Goal: Obtain resource: Obtain resource

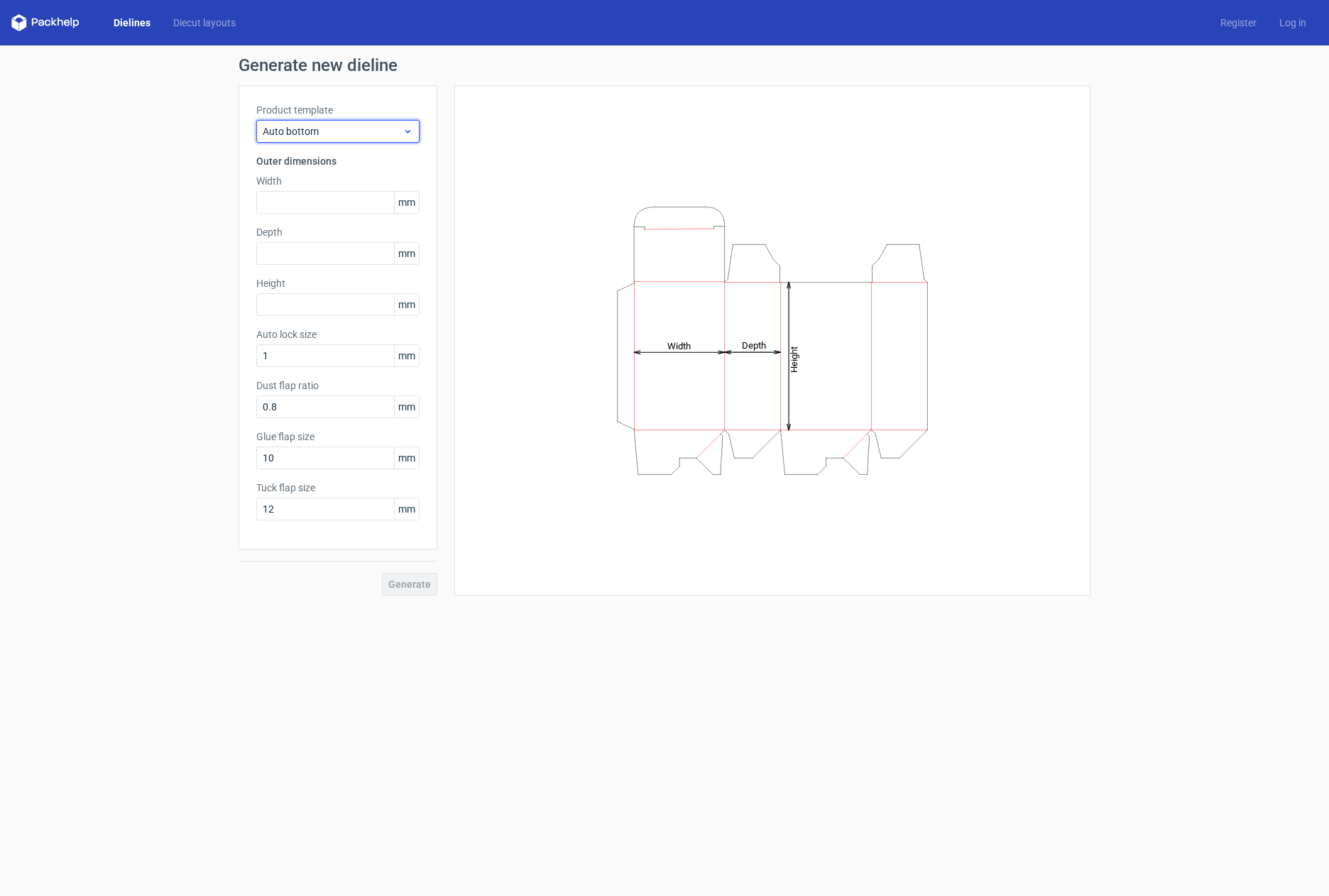
click at [405, 132] on icon at bounding box center [407, 131] width 11 height 12
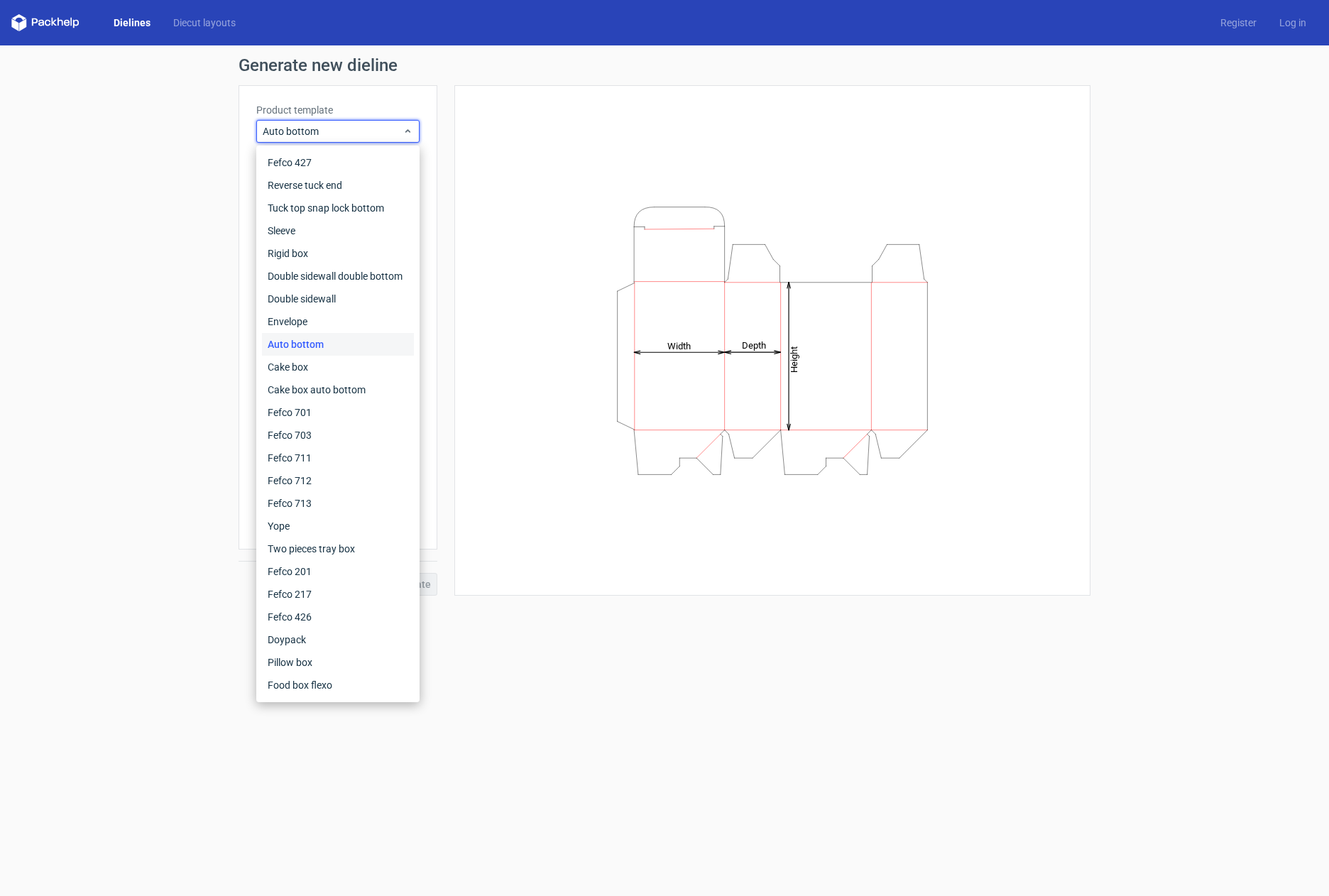
drag, startPoint x: 492, startPoint y: 108, endPoint x: 483, endPoint y: 99, distance: 12.7
click at [492, 111] on div "Height Depth Width" at bounding box center [772, 341] width 601 height 475
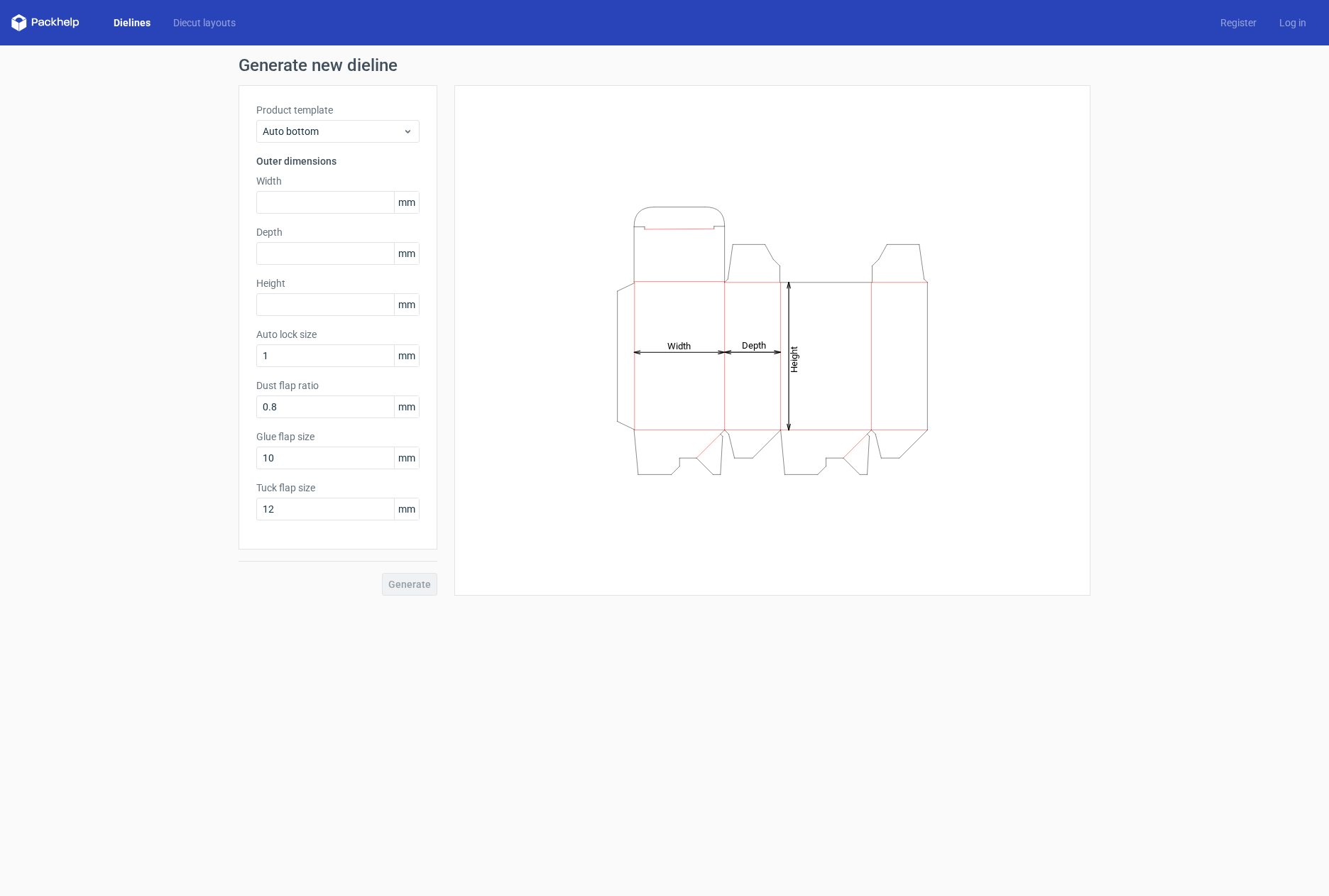
click at [143, 26] on link "Dielines" at bounding box center [132, 23] width 60 height 15
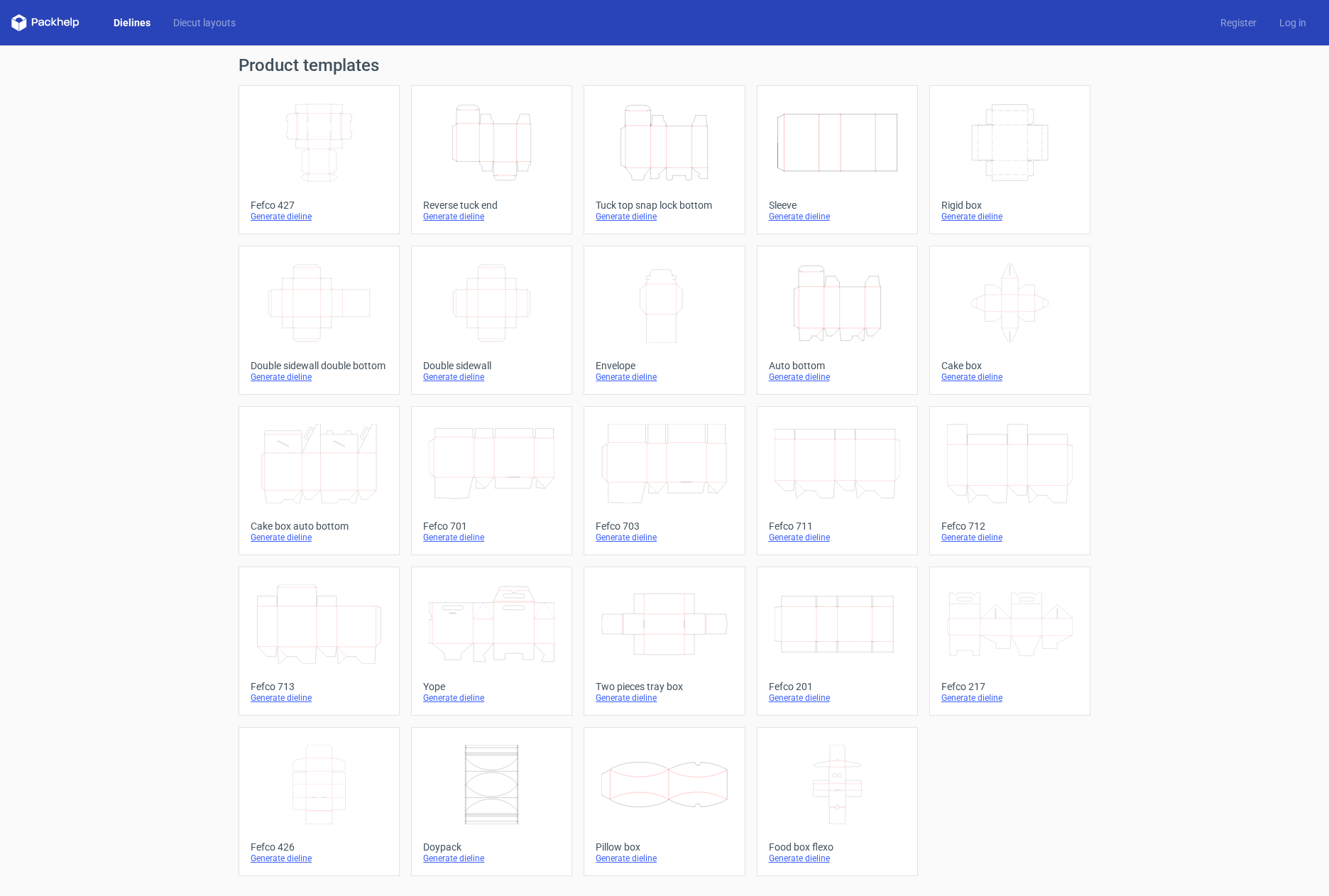
drag, startPoint x: 1205, startPoint y: 604, endPoint x: 1001, endPoint y: 651, distance: 209.3
click at [1205, 608] on div "Product templates Width Depth Height Fefco 427 Generate dieline Height Depth Wi…" at bounding box center [664, 471] width 1329 height 850
click at [821, 314] on icon "Height Depth Width" at bounding box center [837, 303] width 126 height 79
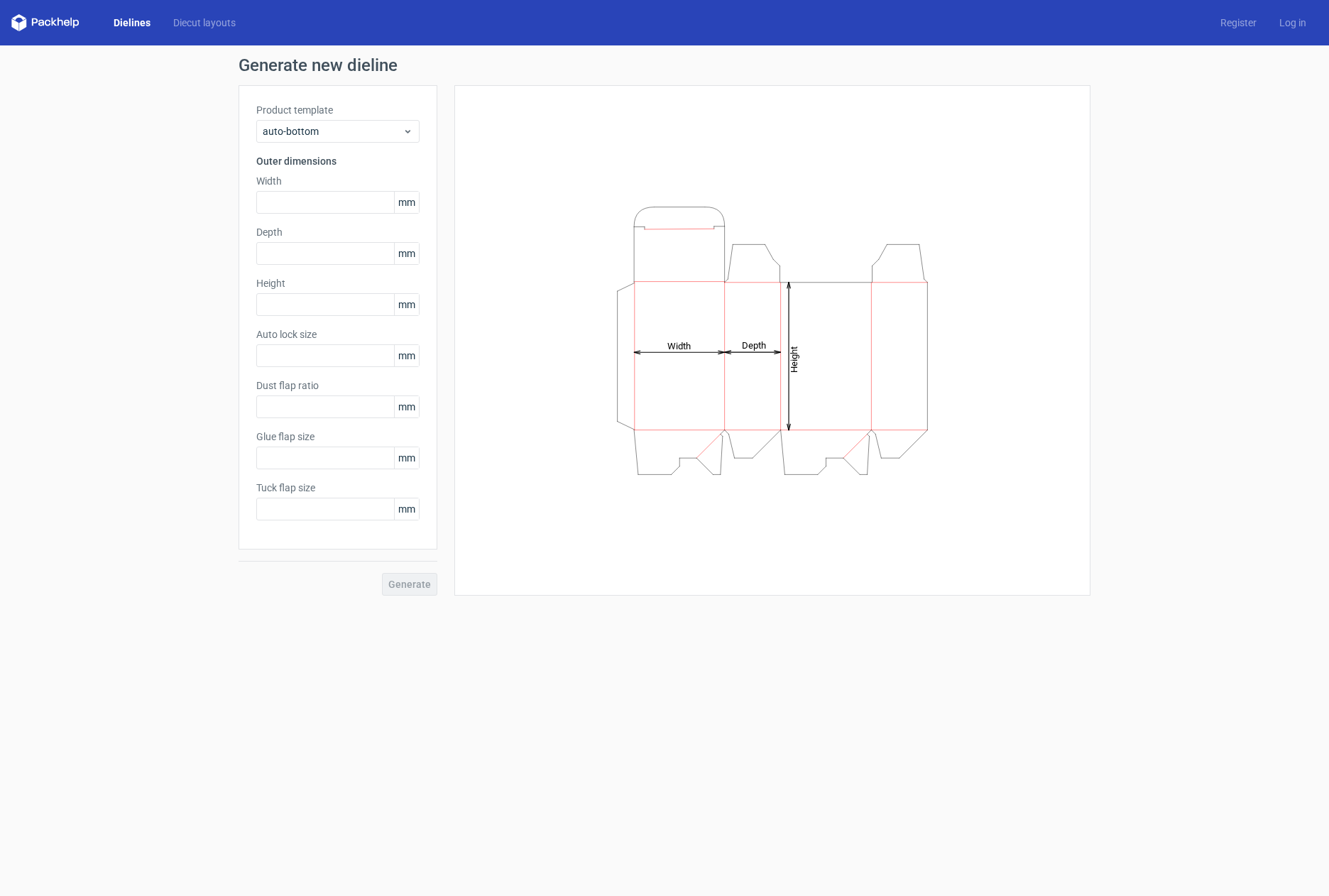
type input "1"
type input "0.8"
type input "10"
type input "12"
click at [411, 203] on span "mm" at bounding box center [407, 202] width 25 height 21
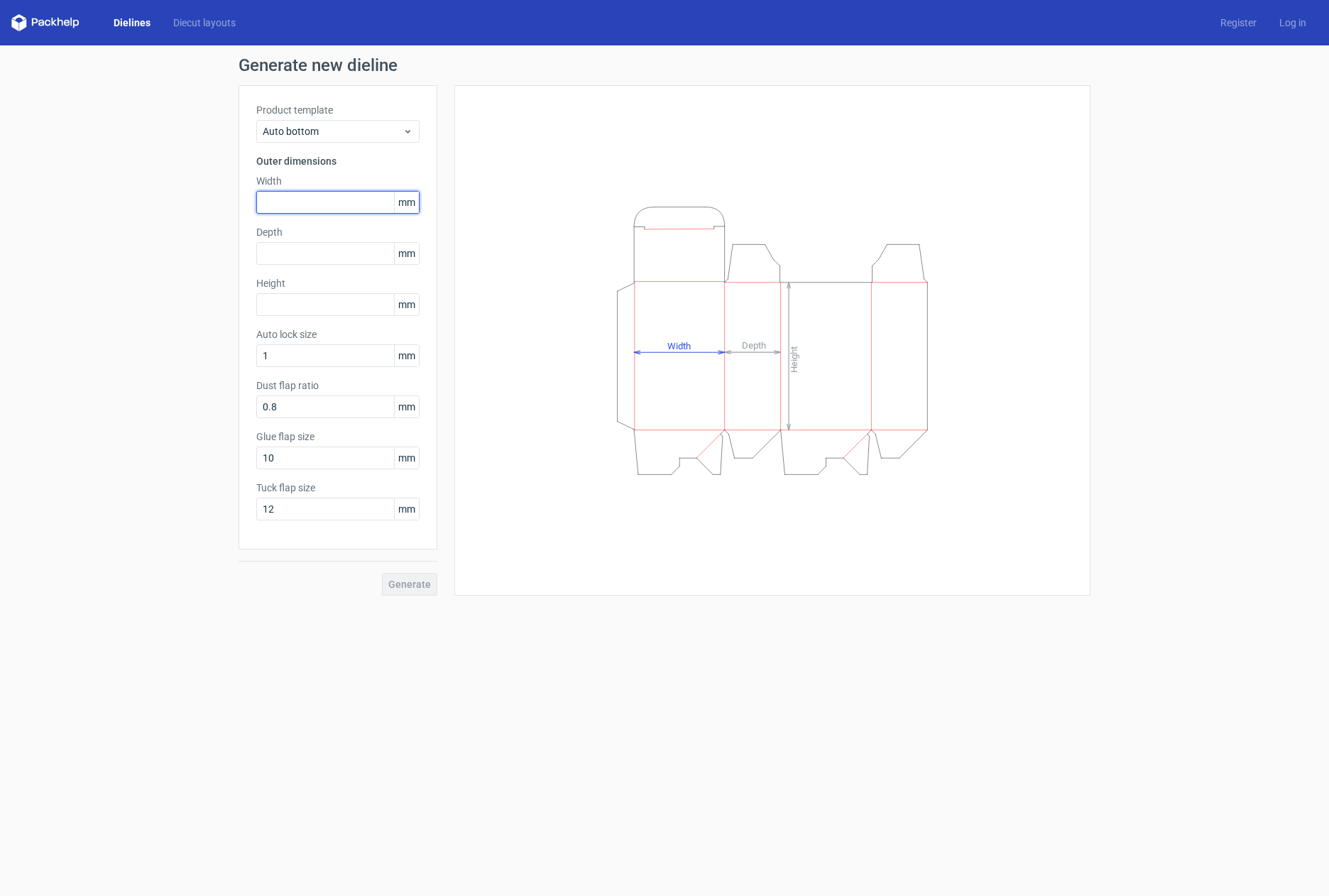
click at [318, 205] on input "text" at bounding box center [338, 202] width 163 height 23
type input "214"
click at [315, 256] on input "text" at bounding box center [338, 253] width 163 height 23
type input "87"
click at [316, 306] on input "text" at bounding box center [338, 304] width 163 height 23
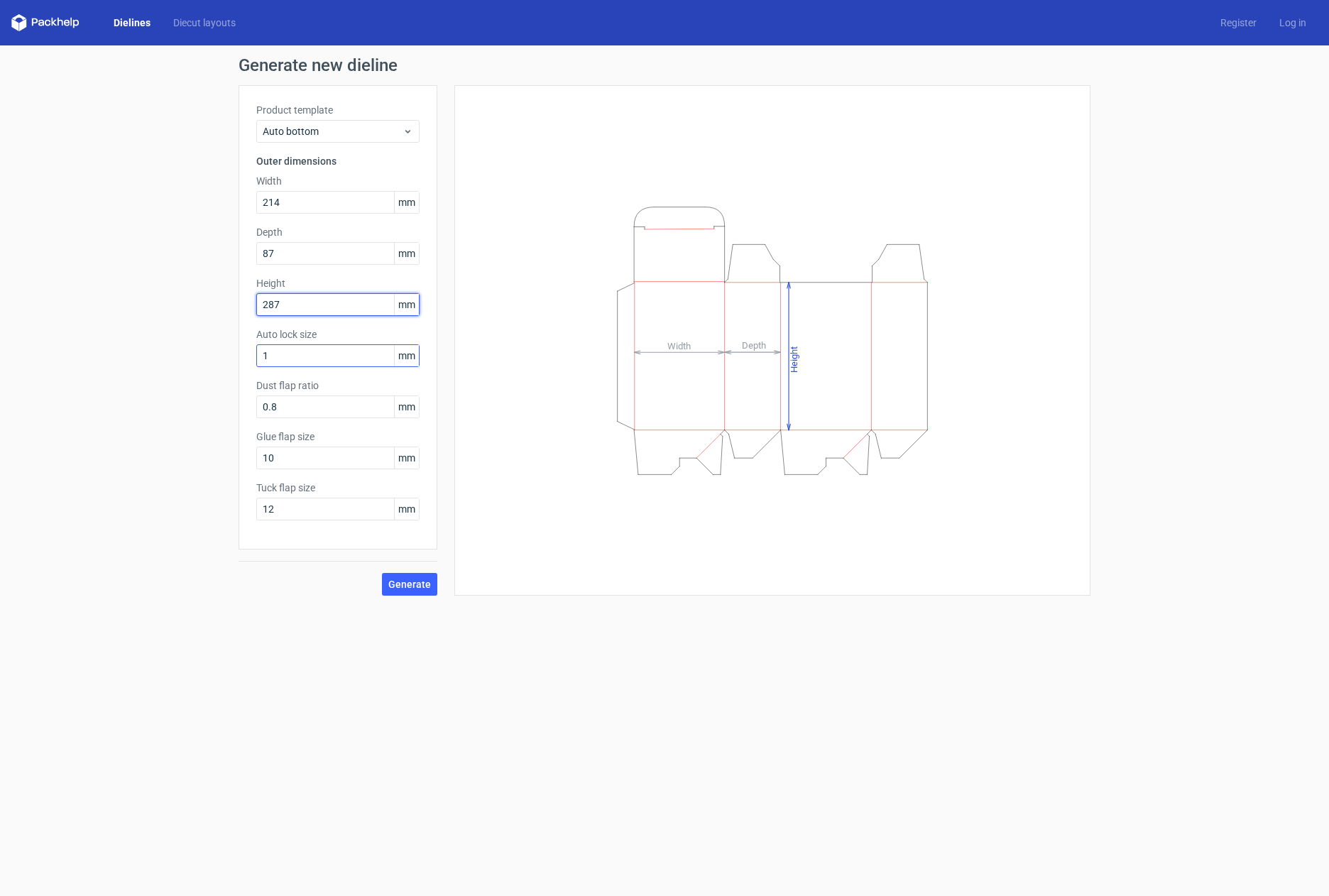
type input "287"
click at [339, 363] on input "1" at bounding box center [338, 355] width 163 height 23
drag, startPoint x: 399, startPoint y: 459, endPoint x: 417, endPoint y: 458, distance: 18.0
click at [417, 458] on span "mm" at bounding box center [407, 457] width 25 height 21
click at [340, 509] on input "12" at bounding box center [338, 508] width 163 height 23
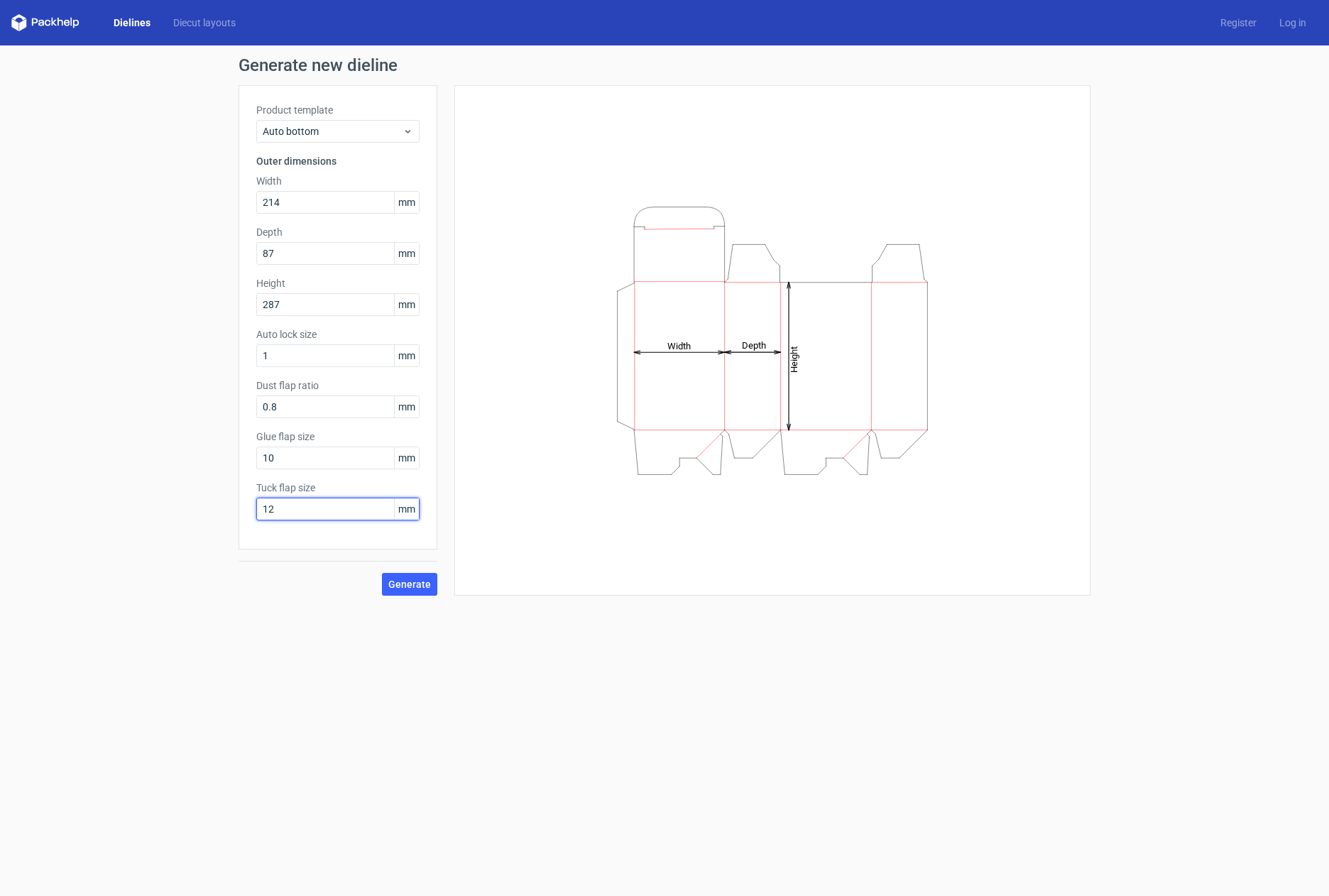
drag, startPoint x: 340, startPoint y: 513, endPoint x: 231, endPoint y: 513, distance: 109.0
click at [233, 513] on div "Generate new dieline Product template Auto bottom Outer dimensions Width 214 mm…" at bounding box center [664, 326] width 1329 height 561
type input "25"
click at [488, 561] on div "Height Depth Width" at bounding box center [772, 341] width 601 height 475
click at [417, 574] on button "Generate" at bounding box center [410, 584] width 55 height 23
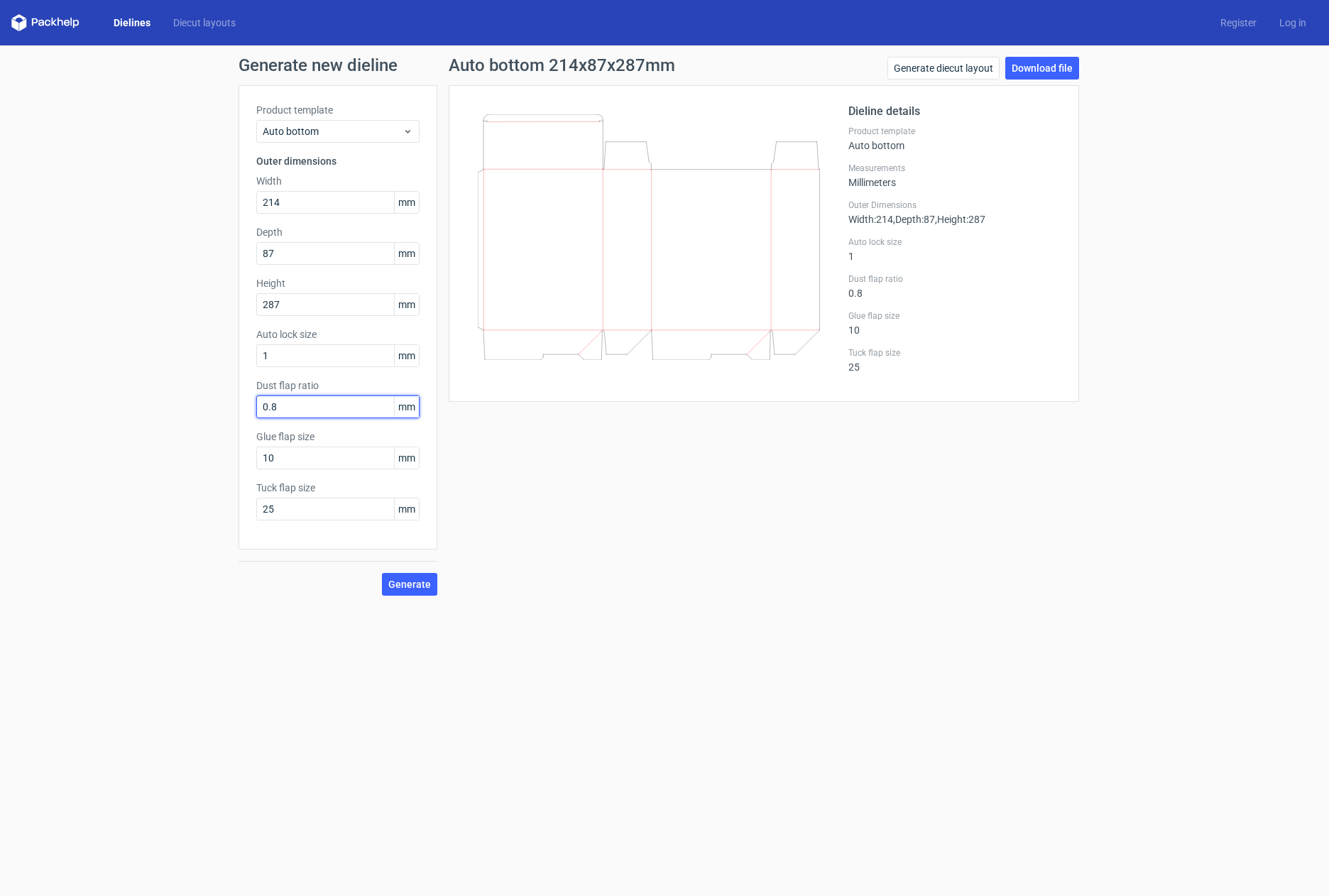
click at [342, 414] on input "0.8" at bounding box center [338, 407] width 163 height 23
type input "0"
type input "1"
click at [406, 589] on span "Generate" at bounding box center [410, 585] width 43 height 10
click at [413, 579] on span "Generate" at bounding box center [410, 585] width 43 height 10
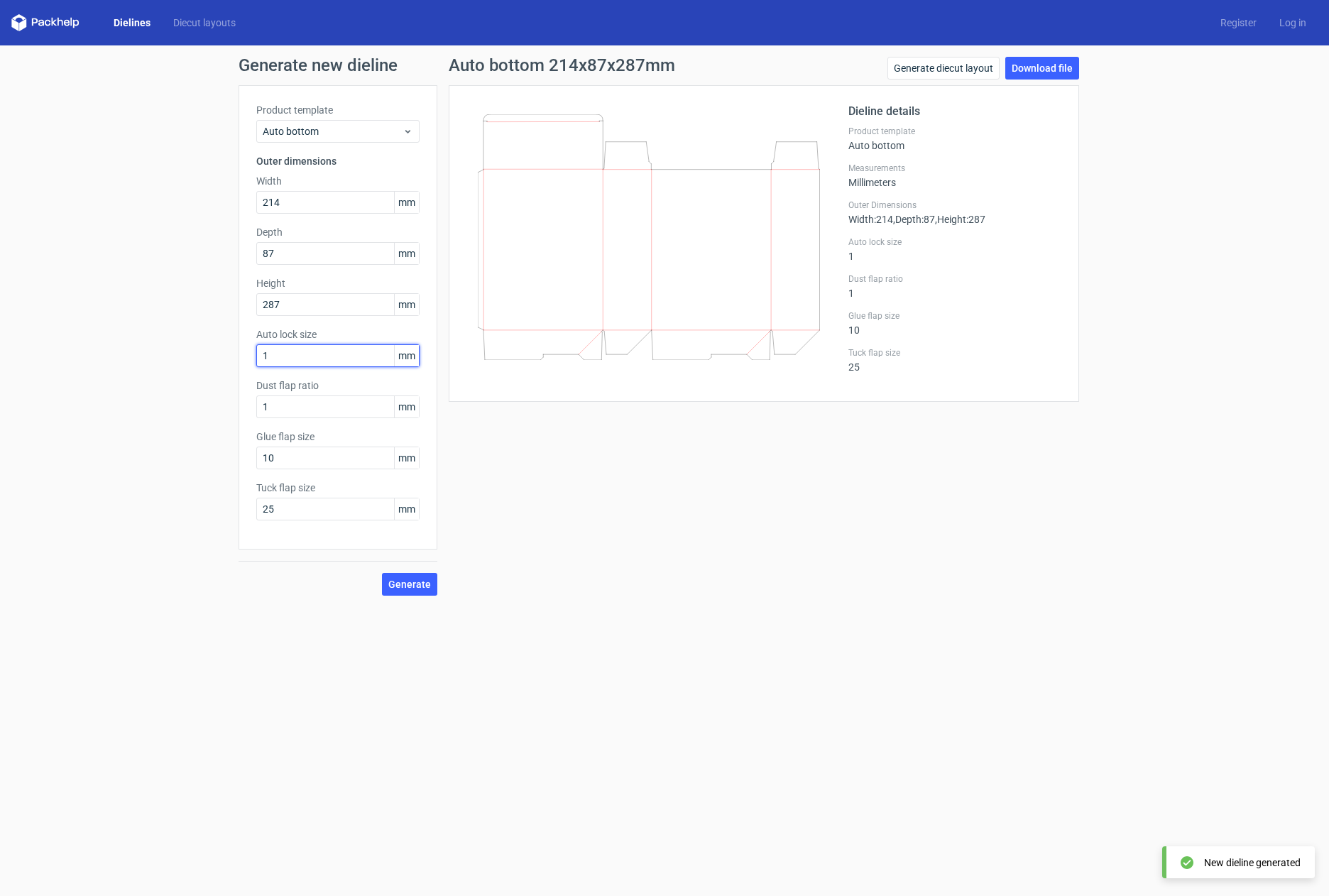
click at [307, 362] on input "1" at bounding box center [338, 355] width 163 height 23
drag, startPoint x: 365, startPoint y: 357, endPoint x: 221, endPoint y: 350, distance: 144.2
click at [221, 350] on div "Generate new dieline Product template Auto bottom Outer dimensions Width 214 mm…" at bounding box center [664, 326] width 1329 height 561
click at [399, 583] on span "Generate" at bounding box center [410, 585] width 43 height 10
click at [411, 588] on span "Generate" at bounding box center [410, 585] width 43 height 10
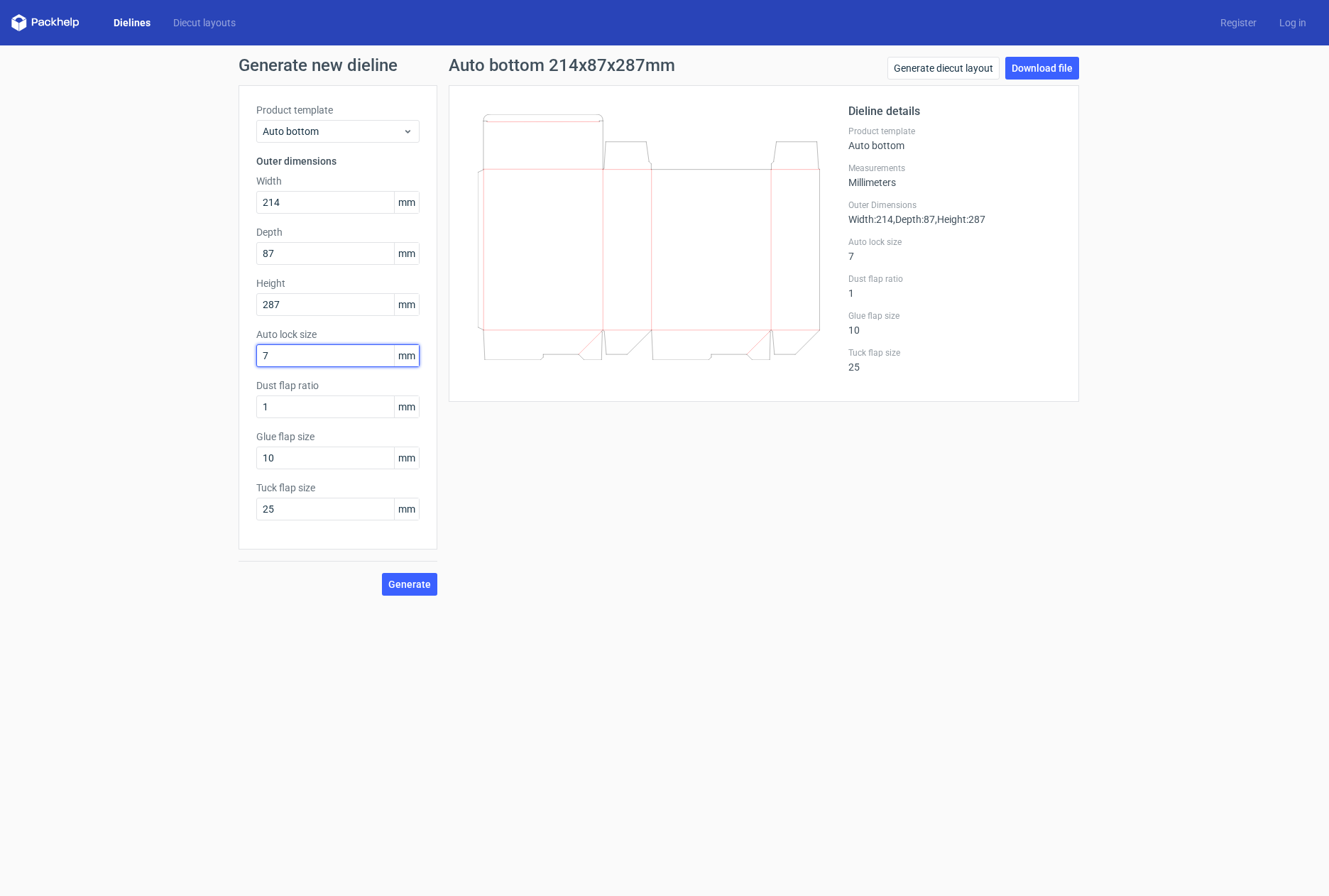
drag, startPoint x: 313, startPoint y: 355, endPoint x: 222, endPoint y: 361, distance: 91.2
click at [222, 361] on div "Generate new dieline Product template Auto bottom Outer dimensions Width 214 mm…" at bounding box center [664, 326] width 1329 height 561
type input "1"
click at [275, 407] on input "1" at bounding box center [338, 407] width 163 height 23
drag, startPoint x: 275, startPoint y: 405, endPoint x: 246, endPoint y: 399, distance: 29.6
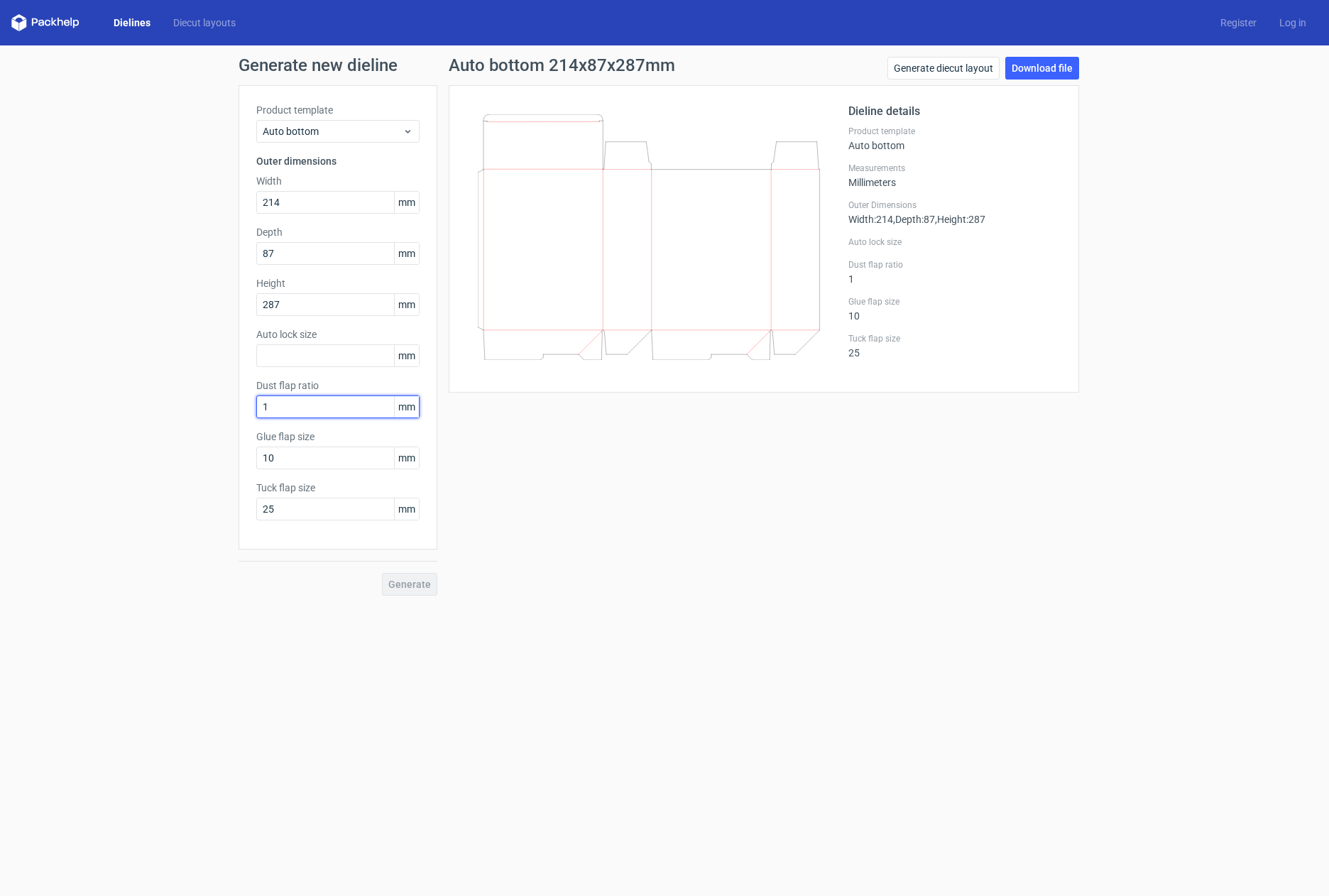
click at [246, 399] on div "Product template Auto bottom Outer dimensions Width 214 mm Depth 87 mm Height 2…" at bounding box center [338, 317] width 199 height 464
click at [415, 589] on div "Generate" at bounding box center [338, 573] width 199 height 46
drag, startPoint x: 301, startPoint y: 614, endPoint x: 303, endPoint y: 524, distance: 90.0
click at [300, 614] on form "Generate new dieline Product template Auto bottom Outer dimensions Width 214 mm…" at bounding box center [664, 471] width 1329 height 850
drag, startPoint x: 321, startPoint y: 408, endPoint x: 197, endPoint y: 403, distance: 124.1
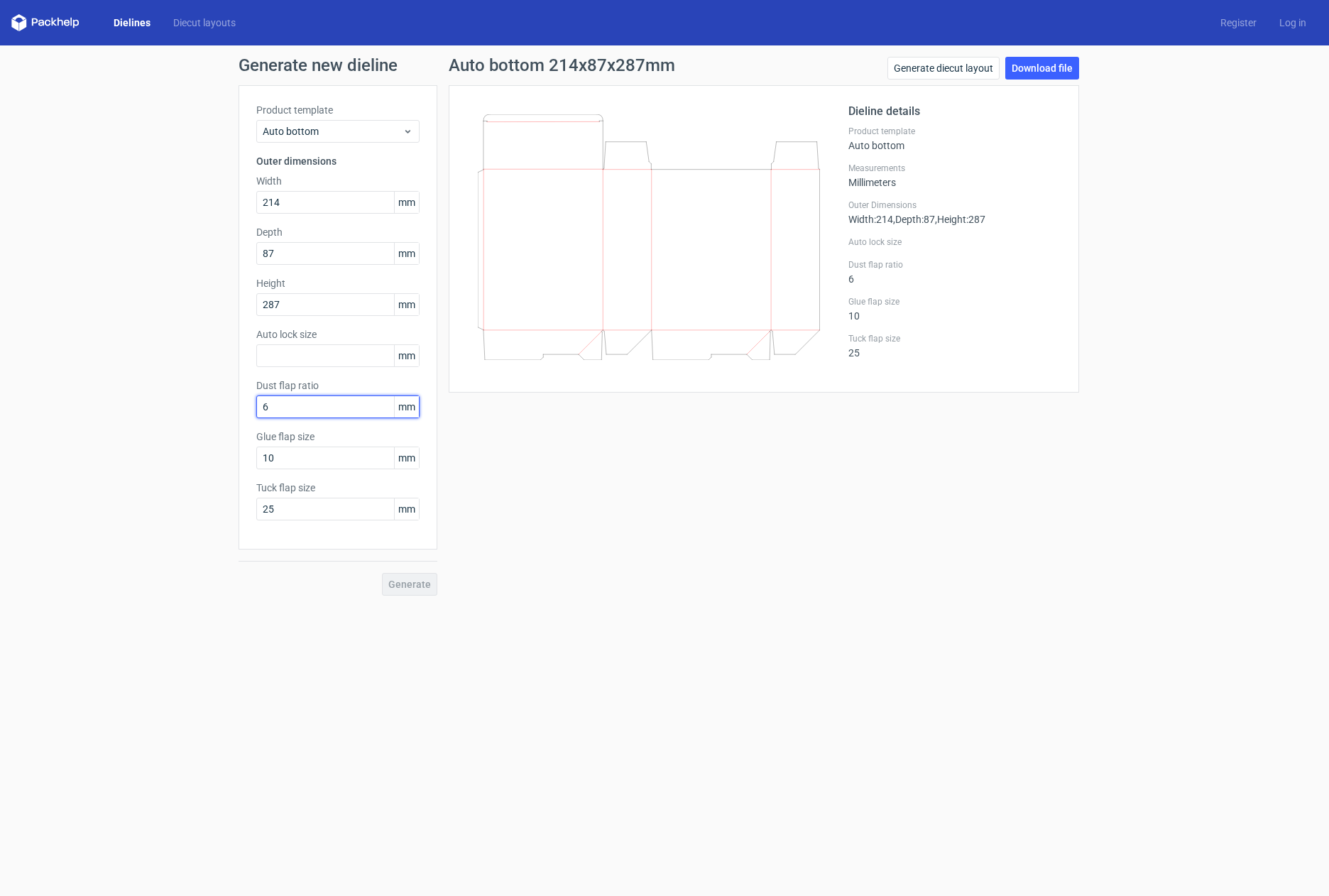
click at [197, 403] on div "Generate new dieline Product template Auto bottom Outer dimensions Width 214 mm…" at bounding box center [664, 326] width 1329 height 561
type input "3"
drag, startPoint x: 259, startPoint y: 636, endPoint x: 261, endPoint y: 627, distance: 9.2
click at [260, 637] on form "Generate new dieline Product template Auto bottom Outer dimensions Width 214 mm…" at bounding box center [664, 471] width 1329 height 850
click at [302, 404] on input "3" at bounding box center [338, 407] width 163 height 23
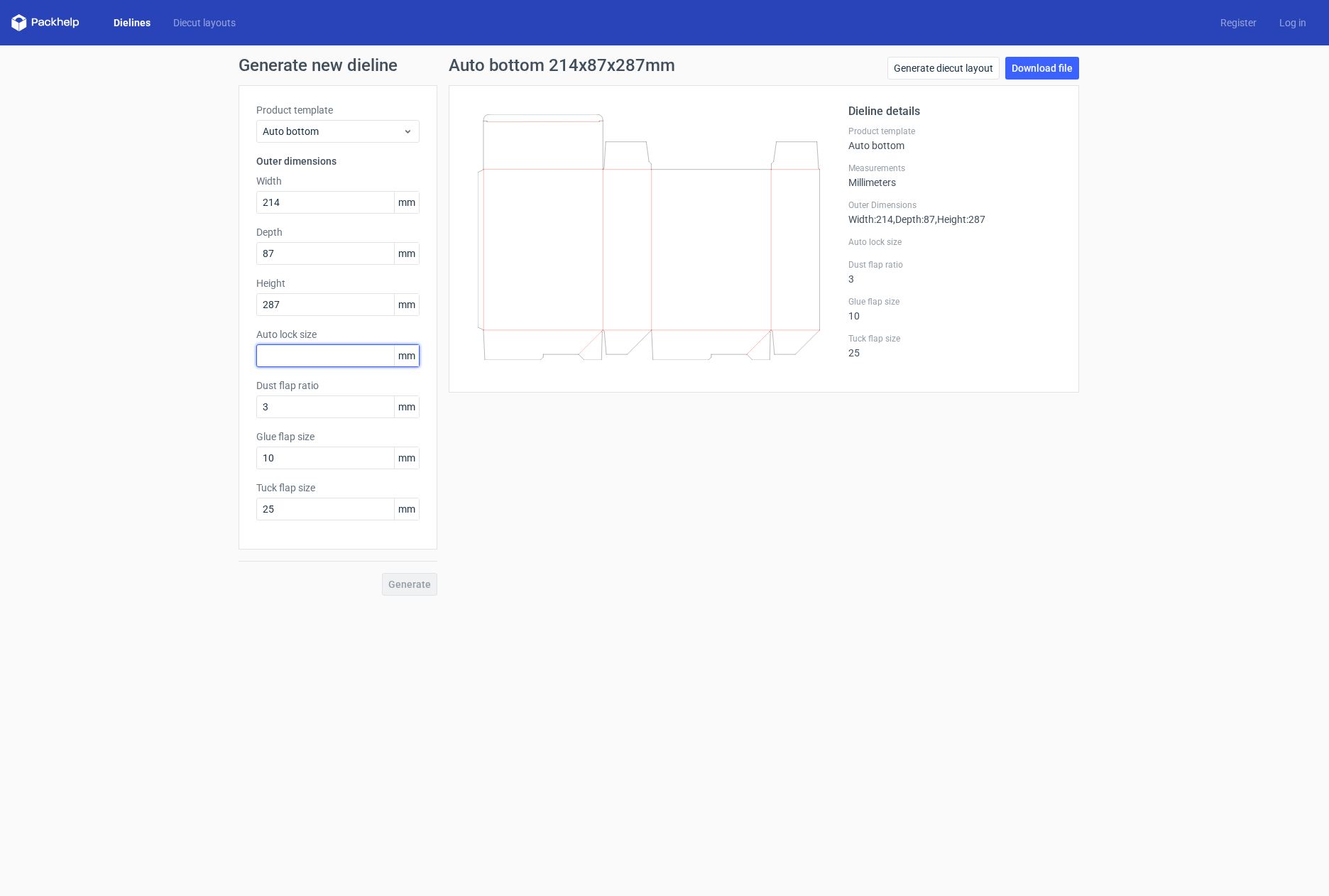
click at [322, 357] on input "text" at bounding box center [338, 355] width 163 height 23
type input "5"
click at [332, 632] on form "Generate new dieline Product template Auto bottom Outer dimensions Width 214 mm…" at bounding box center [664, 471] width 1329 height 850
drag, startPoint x: 318, startPoint y: 407, endPoint x: 231, endPoint y: 403, distance: 87.1
click at [231, 403] on div "Generate new dieline Product template Auto bottom Outer dimensions Width 214 mm…" at bounding box center [664, 326] width 1329 height 561
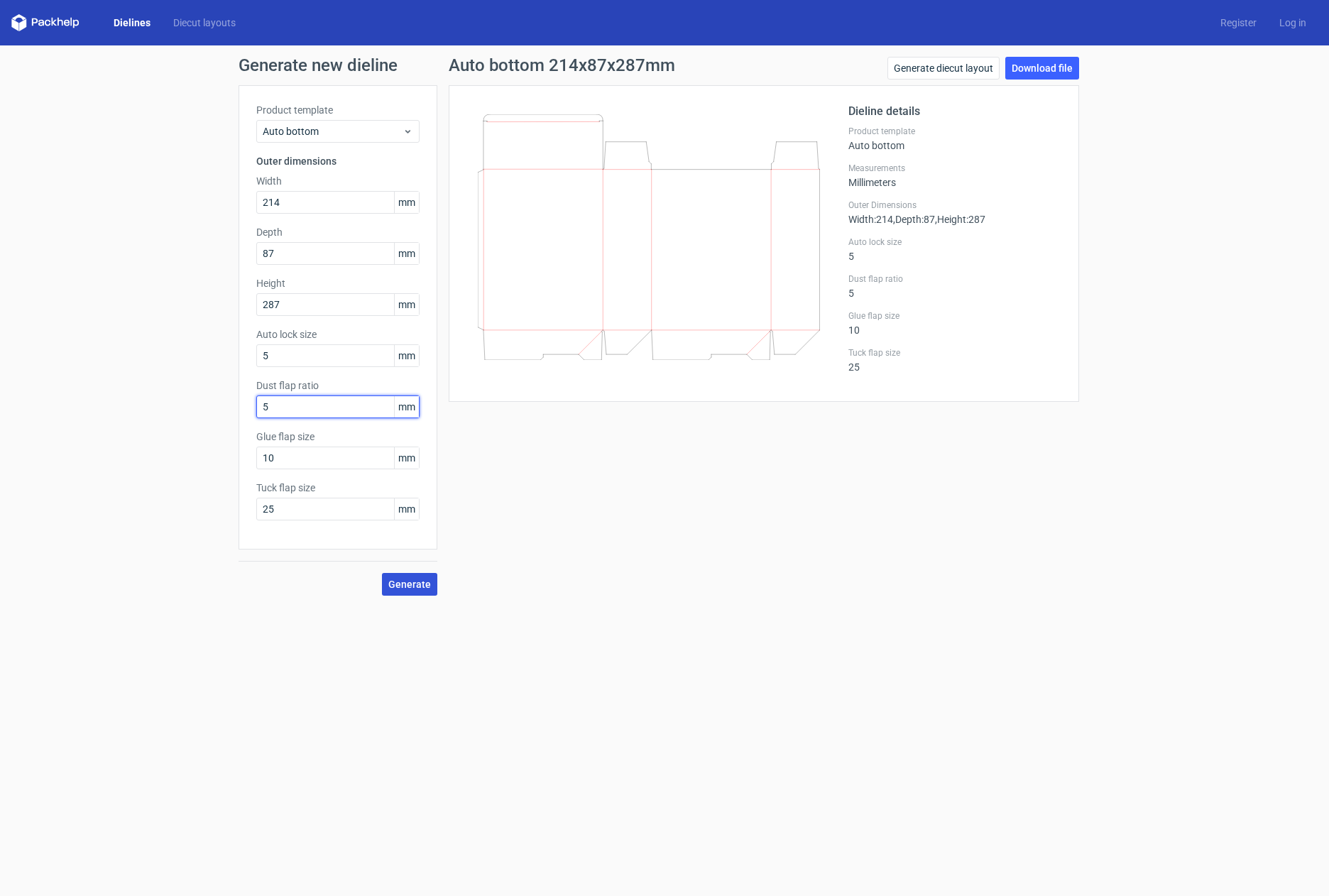
type input "5"
click at [416, 587] on span "Generate" at bounding box center [410, 585] width 43 height 10
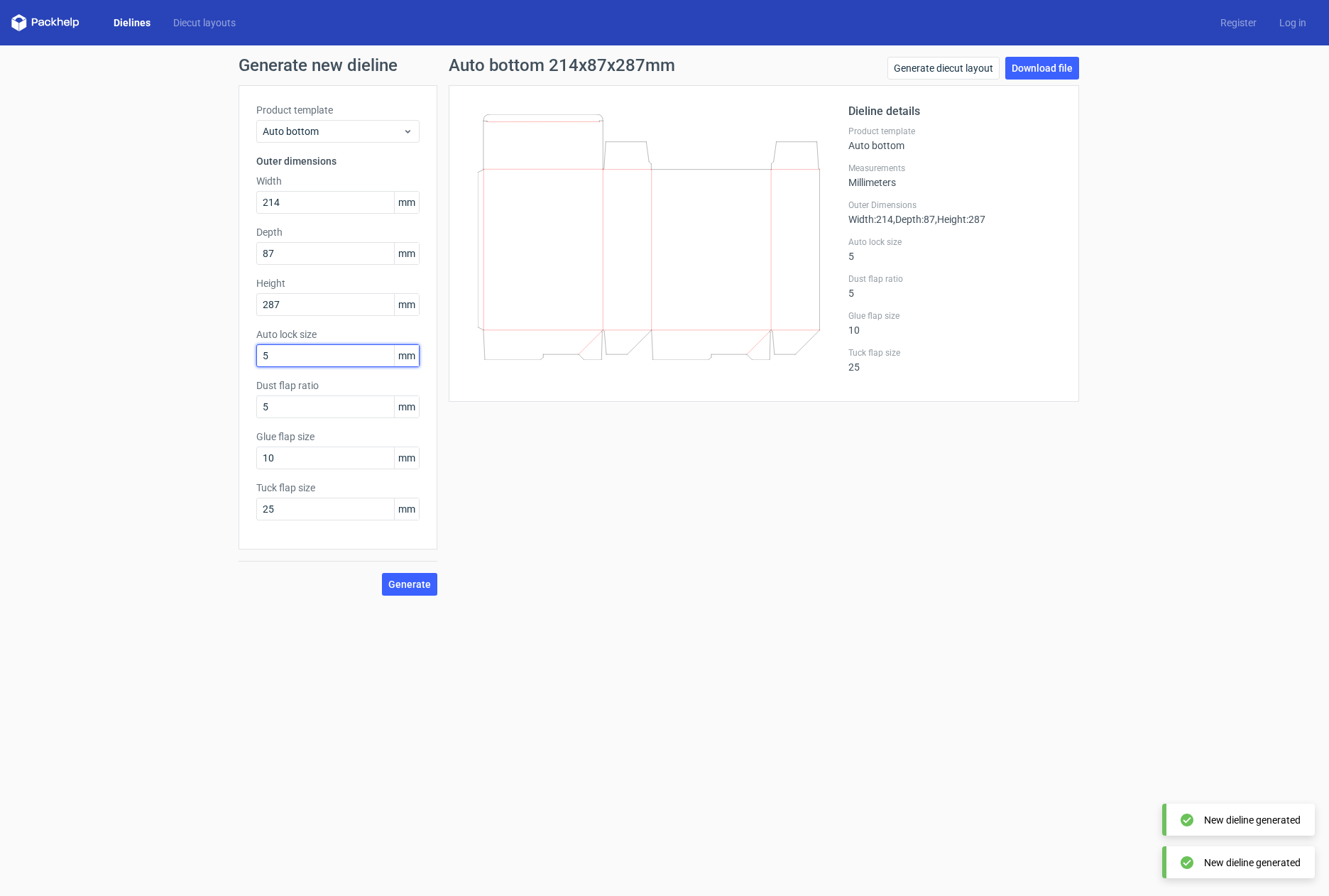
drag, startPoint x: 286, startPoint y: 359, endPoint x: 206, endPoint y: 359, distance: 80.0
click at [206, 359] on div "Generate new dieline Product template Auto bottom Outer dimensions Width 214 mm…" at bounding box center [664, 326] width 1329 height 561
type input "1"
click at [298, 404] on input "5" at bounding box center [338, 407] width 163 height 23
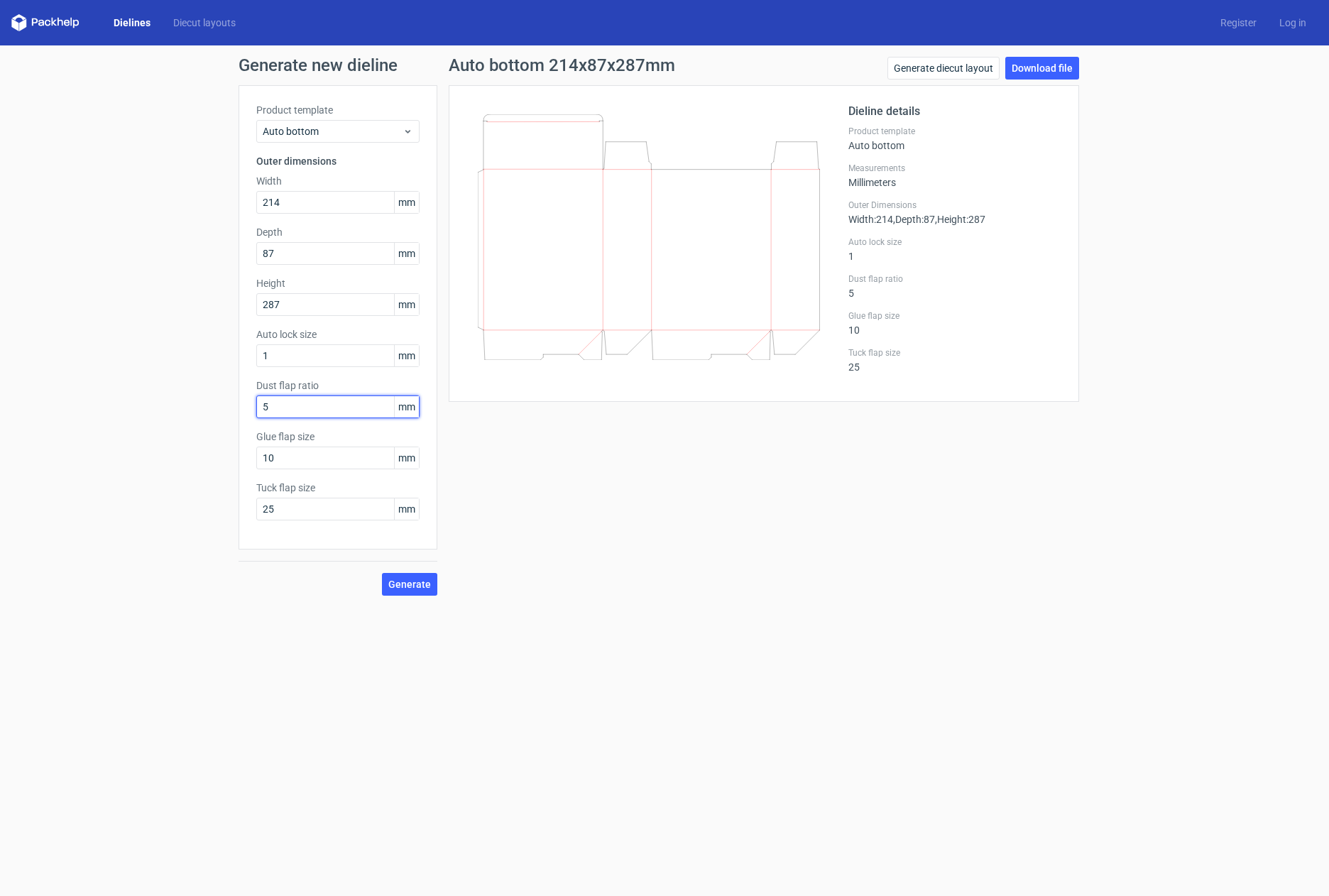
drag, startPoint x: 318, startPoint y: 402, endPoint x: 202, endPoint y: 398, distance: 116.1
click at [202, 396] on div "Generate new dieline Product template Auto bottom Outer dimensions Width 214 mm…" at bounding box center [664, 326] width 1329 height 561
type input "8"
click at [382, 573] on button "Generate" at bounding box center [410, 584] width 55 height 23
click at [954, 75] on link "Generate diecut layout" at bounding box center [943, 68] width 112 height 23
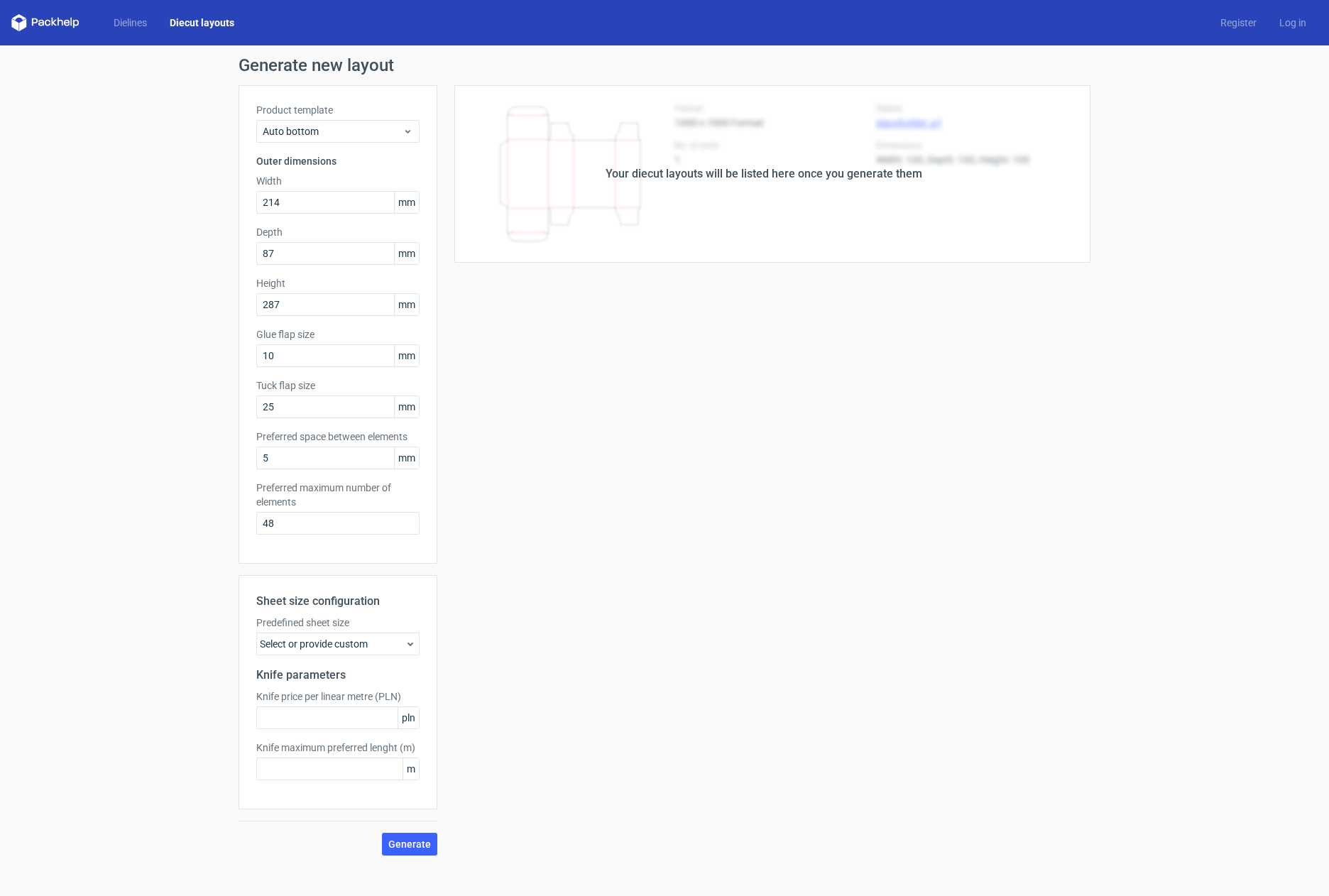
drag, startPoint x: 685, startPoint y: 137, endPoint x: 672, endPoint y: 134, distance: 13.3
click at [685, 137] on div "Your diecut layouts will be listed here once you generate them" at bounding box center [763, 174] width 653 height 177
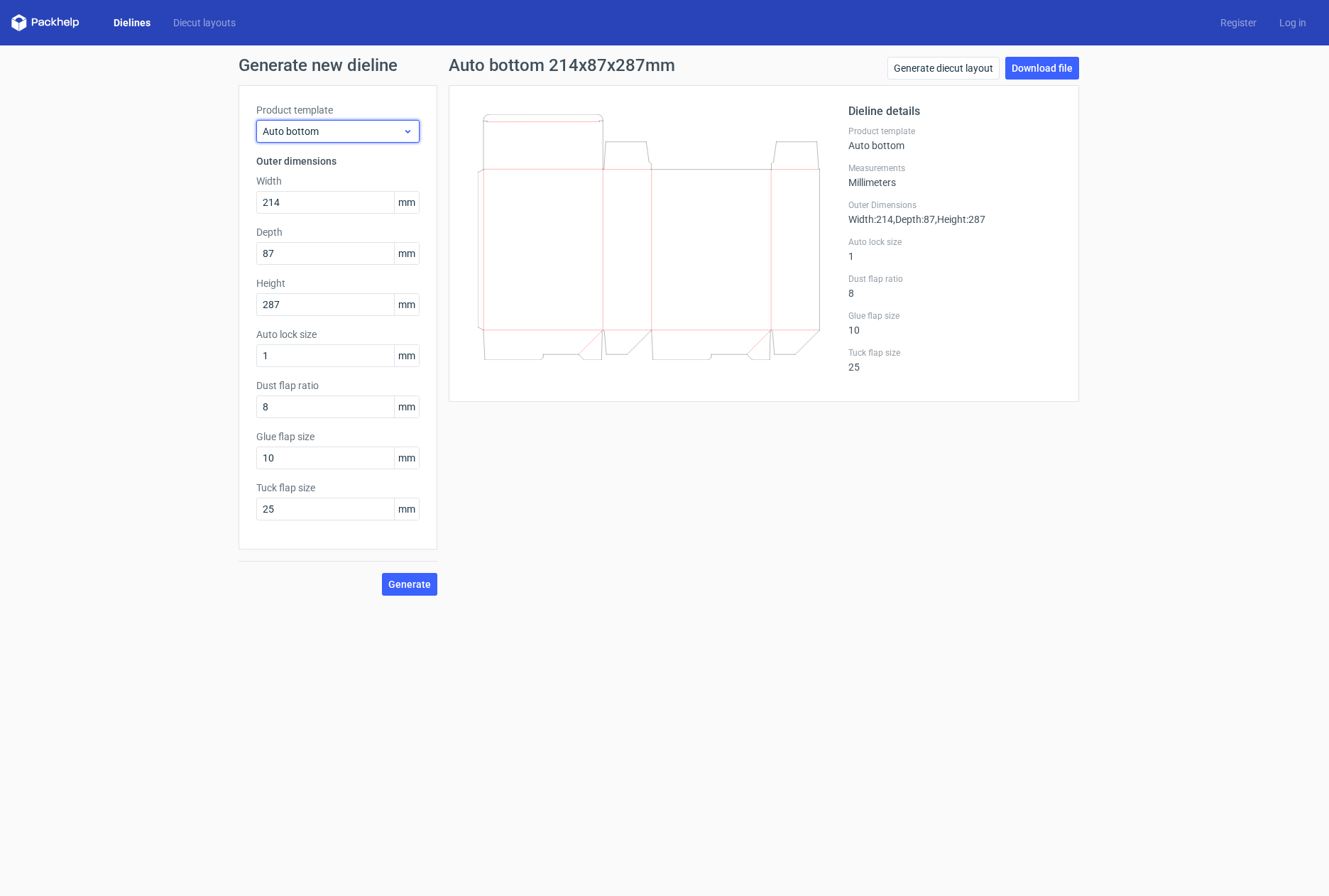
click at [407, 126] on icon at bounding box center [407, 131] width 11 height 12
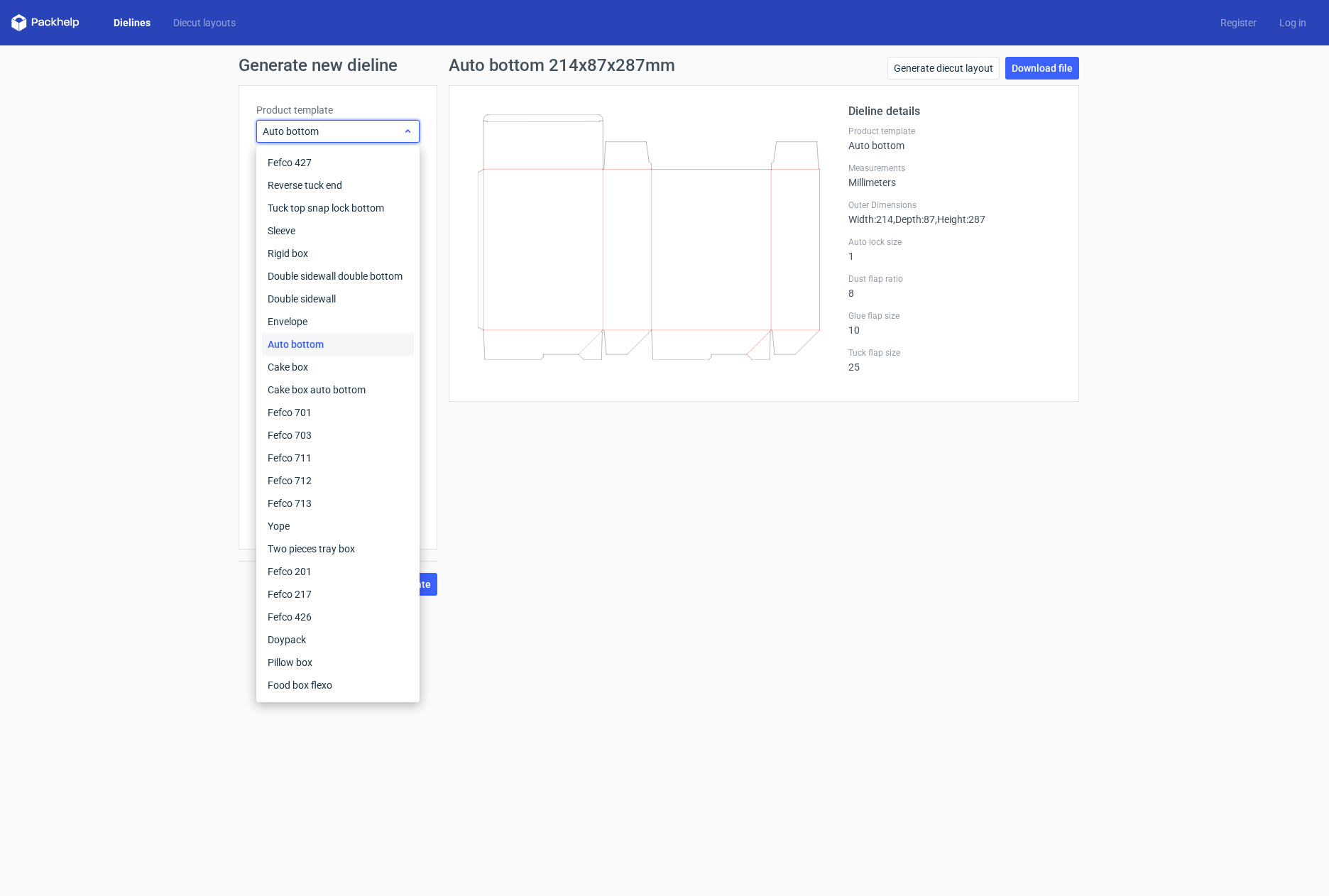
click at [407, 126] on icon at bounding box center [407, 131] width 11 height 12
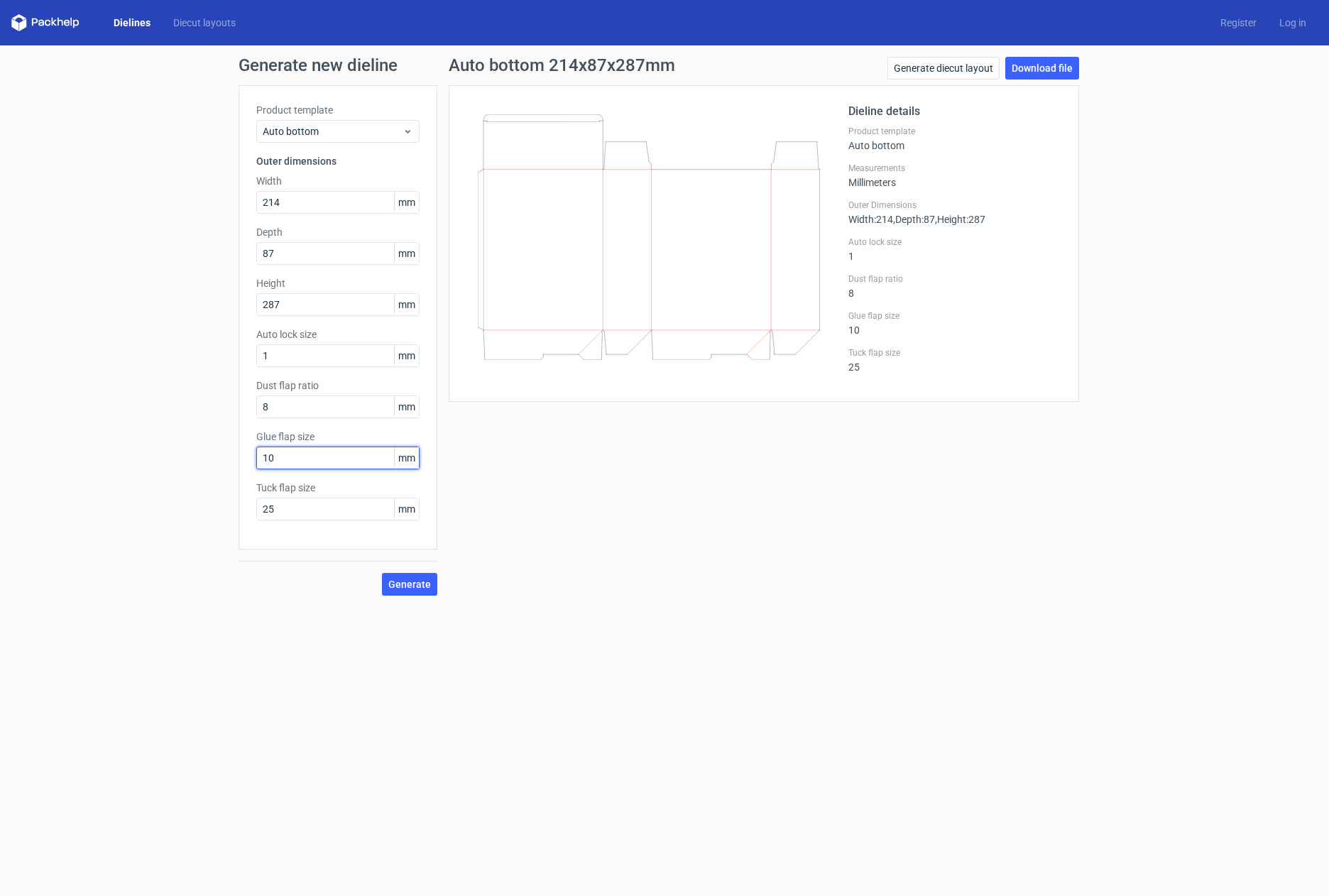
click at [310, 463] on input "10" at bounding box center [338, 457] width 163 height 23
drag, startPoint x: 325, startPoint y: 460, endPoint x: 243, endPoint y: 455, distance: 82.2
click at [243, 455] on div "Product template Auto bottom Outer dimensions Width 214 mm Depth 87 mm Height 2…" at bounding box center [338, 317] width 199 height 464
type input "15"
click at [418, 590] on button "Generate" at bounding box center [410, 584] width 55 height 23
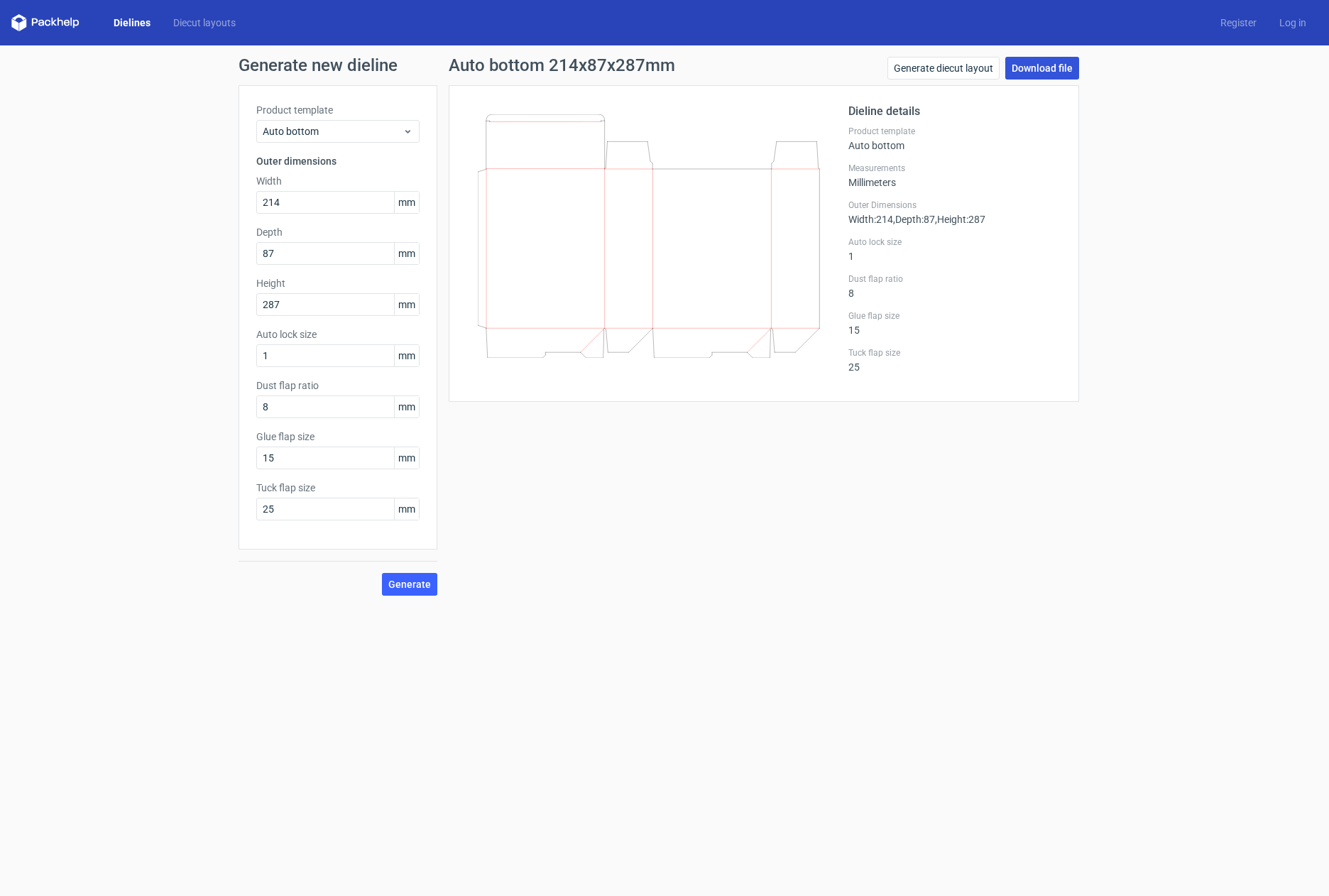
click at [1049, 73] on link "Download file" at bounding box center [1042, 68] width 74 height 23
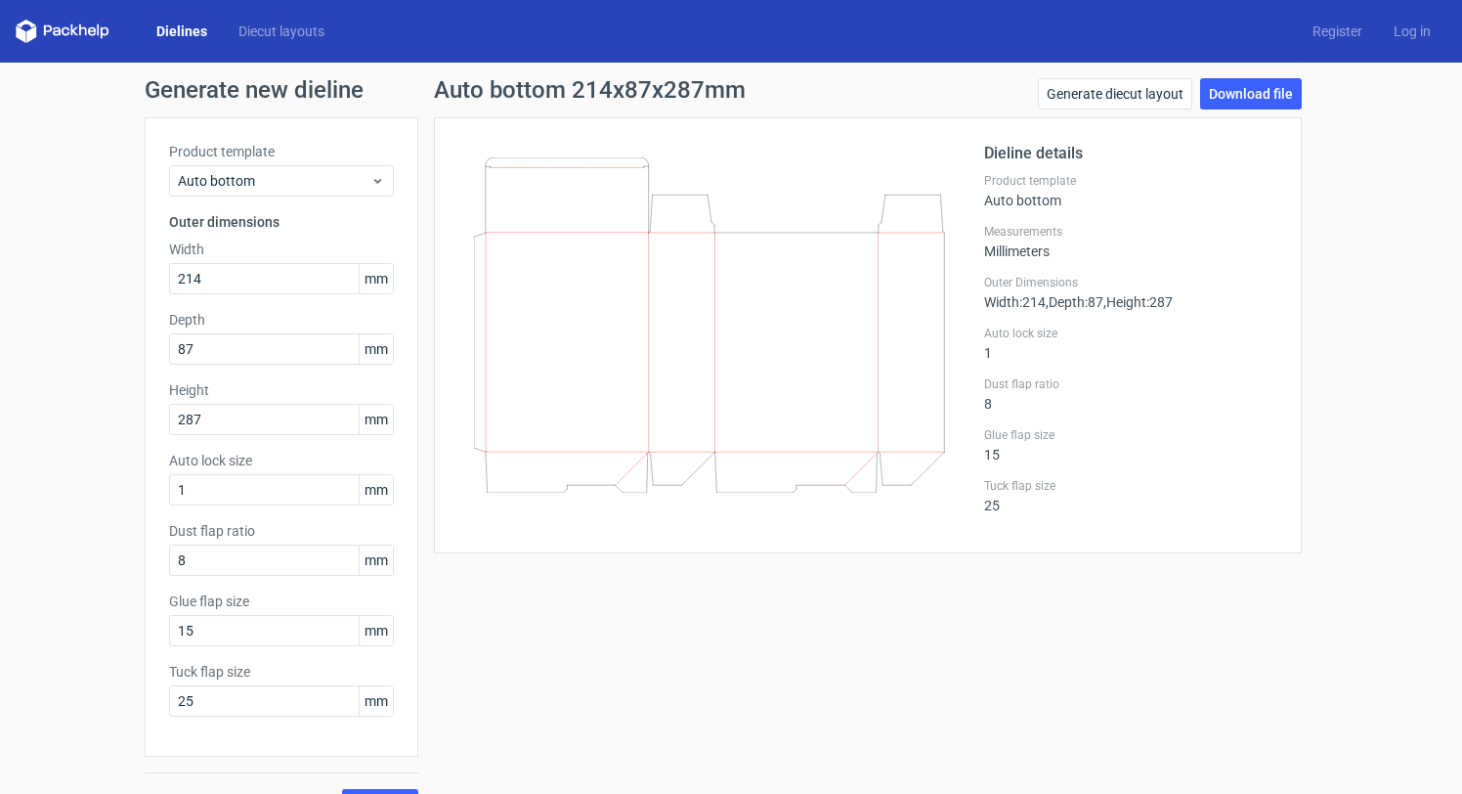
click at [190, 32] on link "Dielines" at bounding box center [182, 32] width 82 height 20
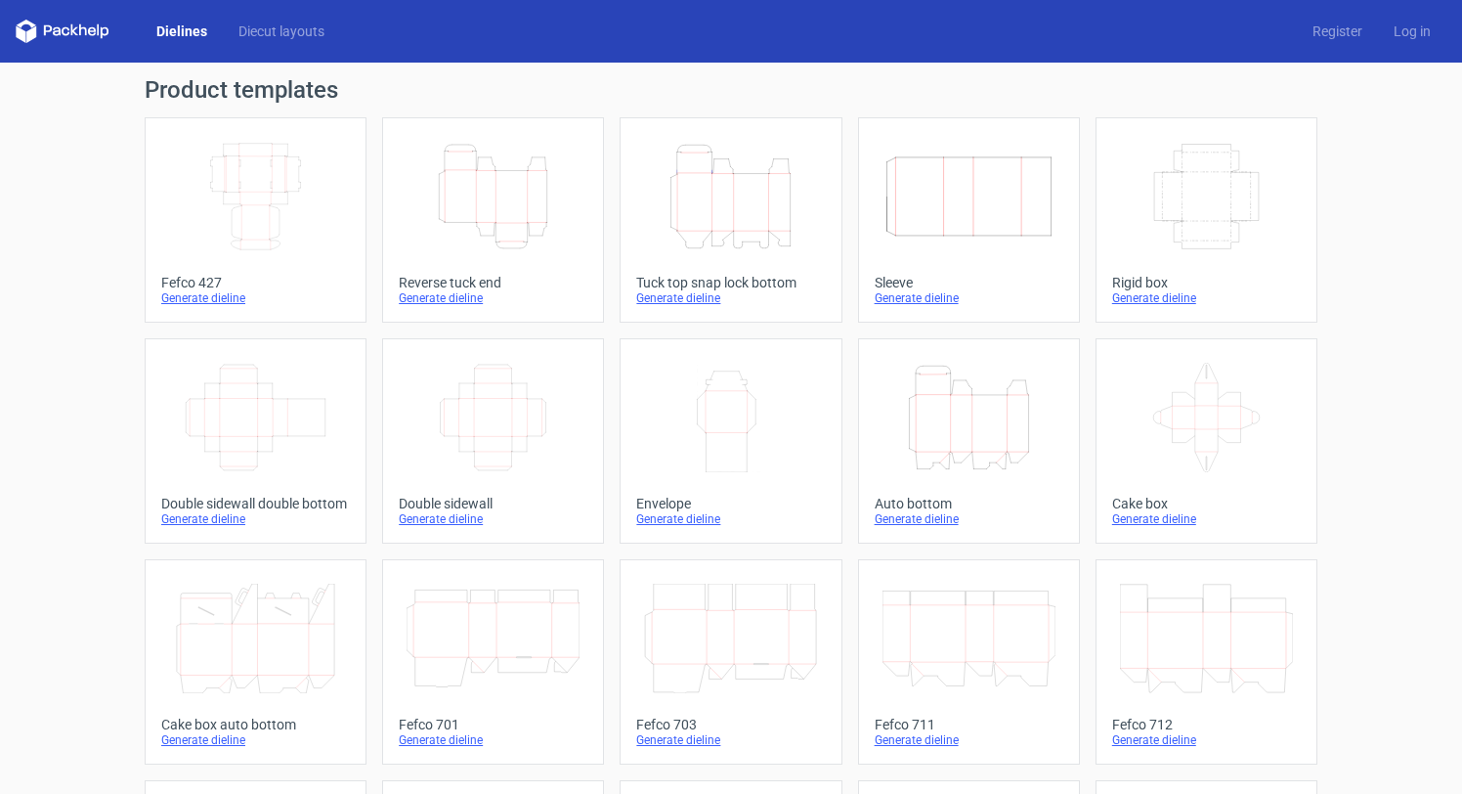
click at [1420, 184] on div "Product templates Width Depth Height Fefco 427 Generate dieline Height Depth Wi…" at bounding box center [731, 642] width 1462 height 1159
